Goal: Transaction & Acquisition: Book appointment/travel/reservation

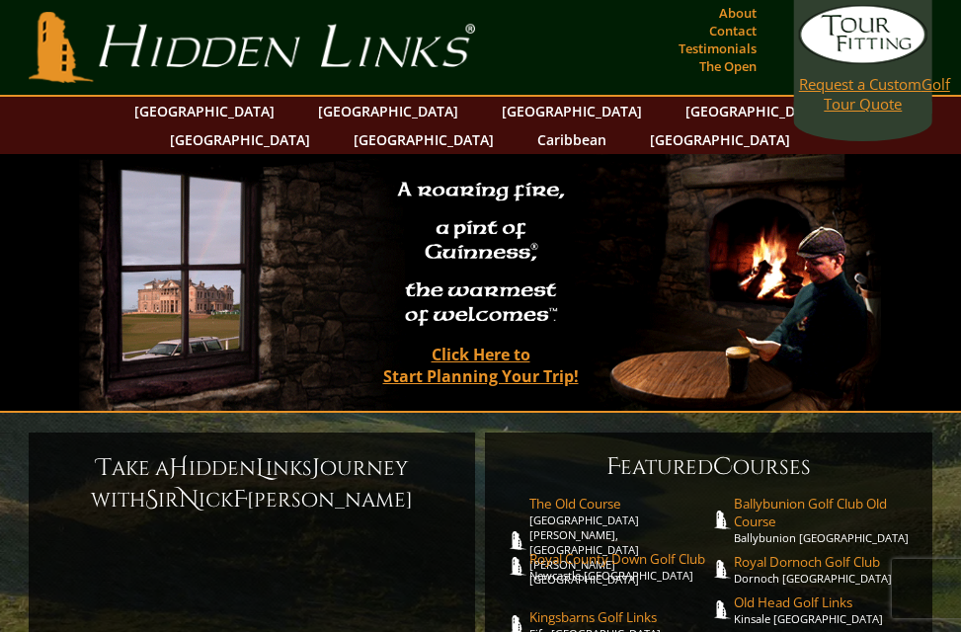
click at [884, 88] on span "Request a Custom" at bounding box center [860, 84] width 122 height 20
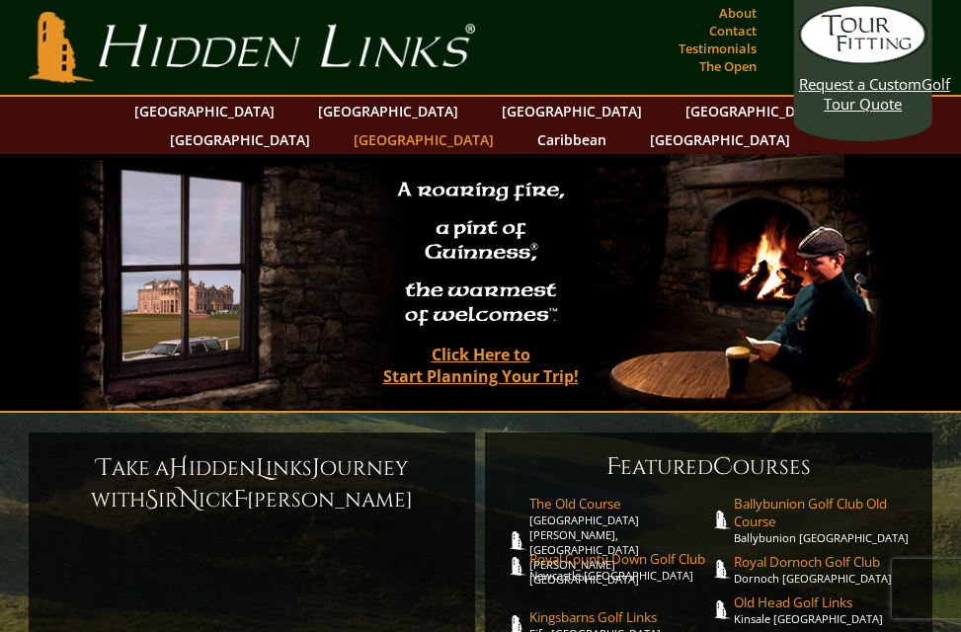
click at [504, 125] on link "[GEOGRAPHIC_DATA]" at bounding box center [424, 139] width 160 height 29
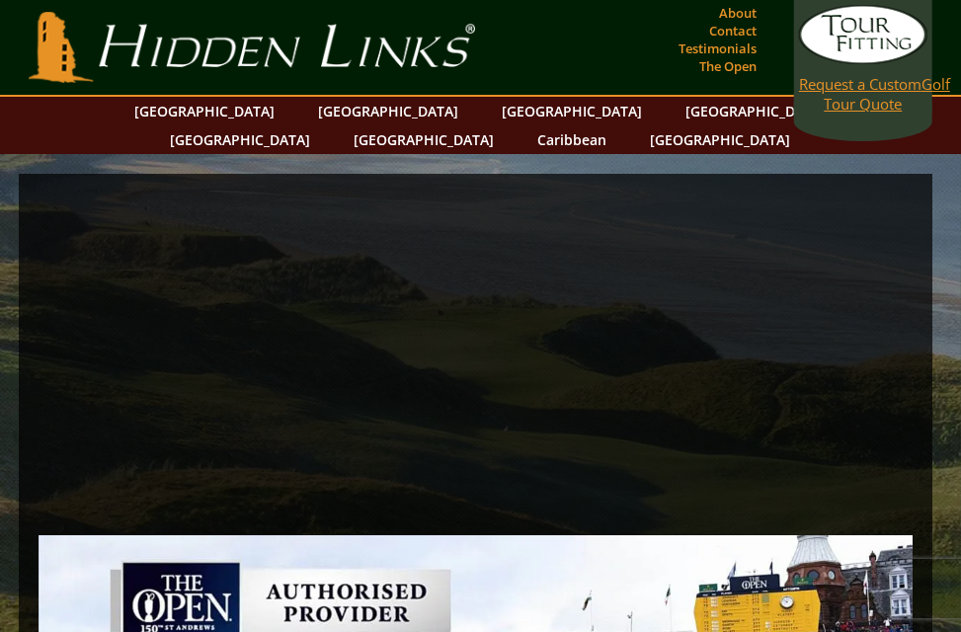
click at [850, 30] on link "Request a Custom Golf Tour Quote" at bounding box center [863, 59] width 128 height 109
click at [754, 20] on link "About" at bounding box center [737, 13] width 47 height 28
